Goal: Information Seeking & Learning: Check status

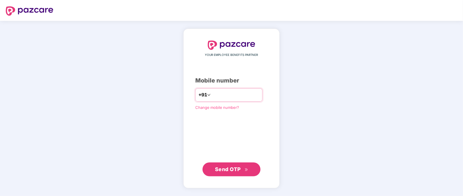
type input "**********"
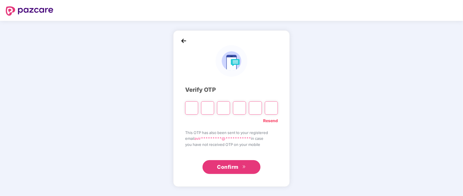
type input "*"
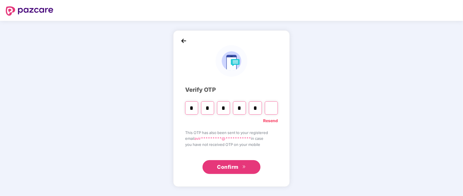
type input "*"
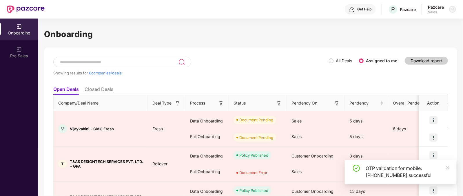
click at [452, 10] on img at bounding box center [452, 9] width 5 height 5
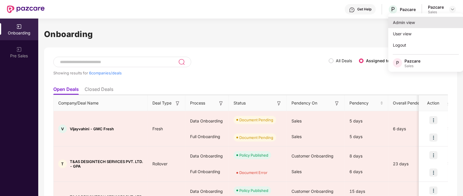
click at [411, 20] on div "Admin view" at bounding box center [425, 22] width 75 height 11
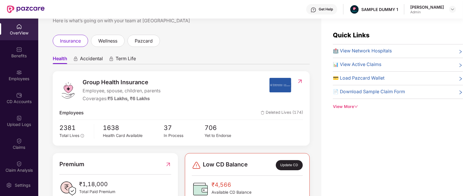
scroll to position [25, 0]
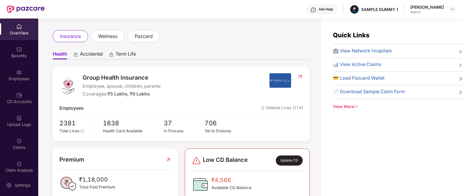
click at [92, 77] on span "Group Health Insurance" at bounding box center [122, 77] width 78 height 9
click at [100, 73] on span "Group Health Insurance" at bounding box center [122, 77] width 78 height 9
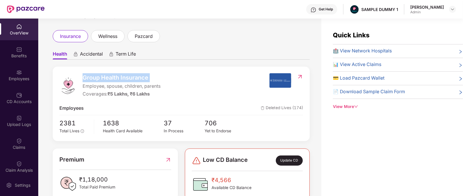
click at [100, 73] on span "Group Health Insurance" at bounding box center [122, 77] width 78 height 9
click at [93, 96] on div "Coverages: ₹5 Lakhs, ₹6 Lakhs" at bounding box center [122, 94] width 78 height 7
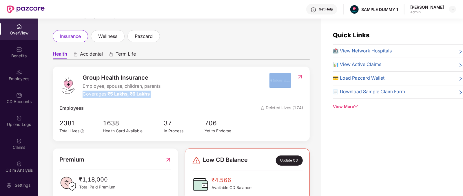
click at [93, 96] on div "Coverages: ₹5 Lakhs, ₹6 Lakhs" at bounding box center [122, 94] width 78 height 7
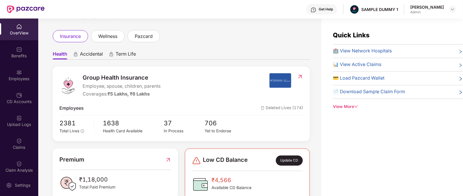
click at [90, 58] on span "Accidental" at bounding box center [91, 55] width 23 height 8
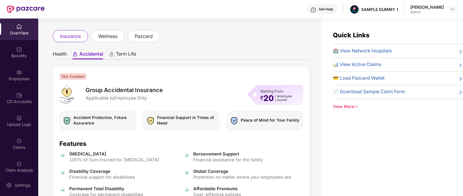
click at [138, 52] on ul "Health Accidental Term Life" at bounding box center [181, 54] width 257 height 12
click at [125, 59] on span "Term Life" at bounding box center [126, 55] width 20 height 8
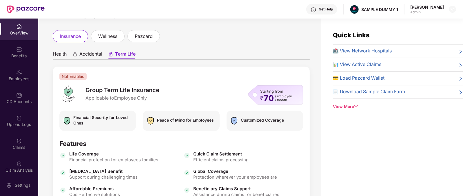
click at [59, 58] on span "Health" at bounding box center [60, 55] width 14 height 8
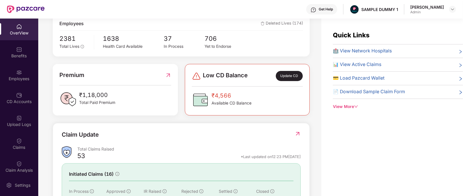
scroll to position [163, 0]
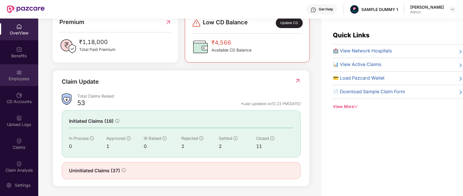
click at [12, 71] on div "Employees" at bounding box center [19, 75] width 38 height 22
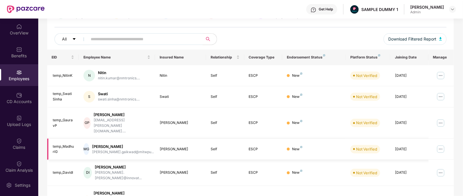
scroll to position [0, 0]
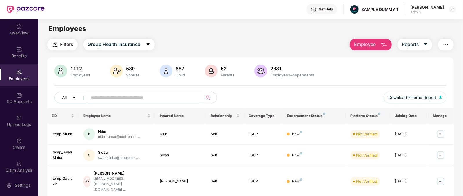
click at [381, 50] on button "Employee" at bounding box center [371, 45] width 42 height 12
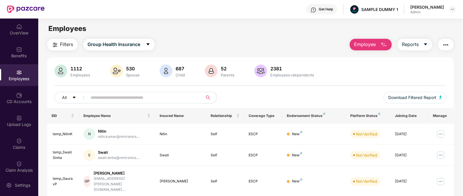
click at [362, 48] on button "Employee" at bounding box center [371, 45] width 42 height 12
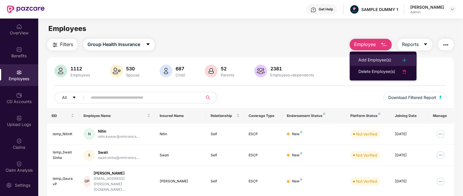
click at [368, 58] on div "Add Employee(s)" at bounding box center [375, 60] width 33 height 7
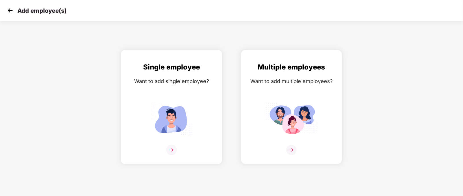
click at [171, 155] on img at bounding box center [171, 150] width 10 height 10
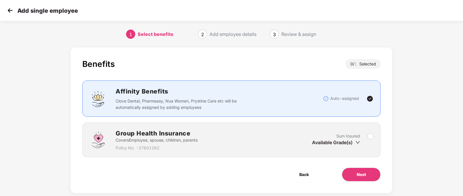
scroll to position [12, 0]
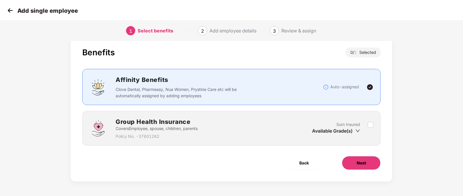
click at [356, 167] on button "Next" at bounding box center [361, 163] width 39 height 14
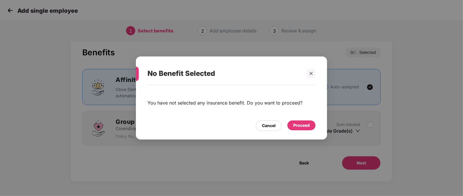
click at [297, 121] on div "Proceed" at bounding box center [301, 126] width 28 height 10
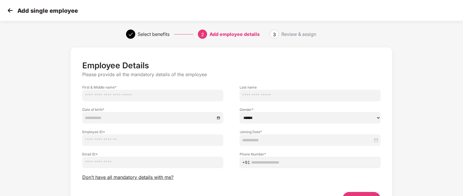
scroll to position [36, 0]
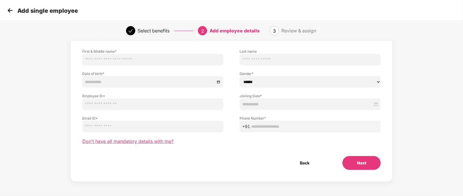
click at [151, 142] on span "Don’t have all mandatory details with me?" at bounding box center [127, 142] width 91 height 6
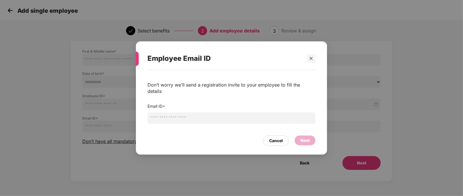
click at [213, 117] on input "email" at bounding box center [232, 118] width 168 height 12
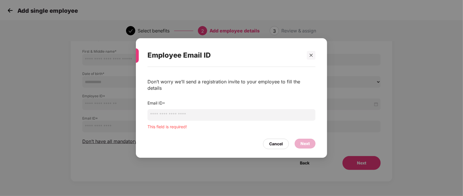
click at [111, 105] on div "Employee Email ID Don’t worry we’ll send a registration invite to your employee…" at bounding box center [231, 98] width 463 height 196
click at [272, 141] on div "Cancel" at bounding box center [276, 144] width 14 height 6
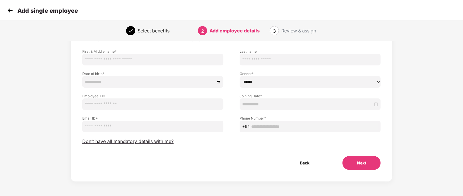
click at [14, 8] on div "Add single employee" at bounding box center [42, 10] width 72 height 8
click at [12, 11] on img at bounding box center [10, 10] width 9 height 9
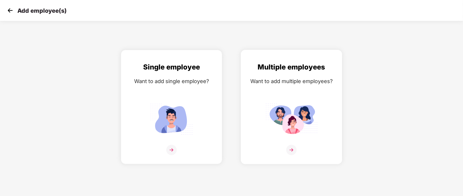
click at [289, 155] on img at bounding box center [291, 150] width 10 height 10
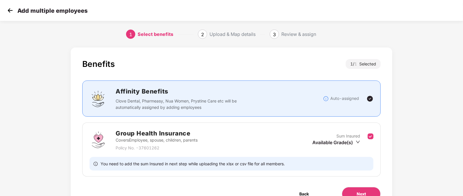
scroll to position [31, 0]
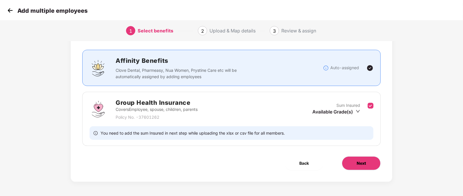
click at [356, 159] on button "Next" at bounding box center [361, 164] width 39 height 14
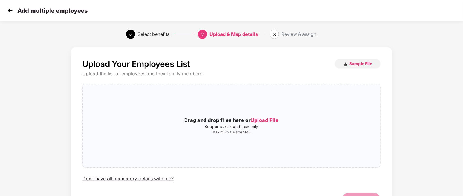
scroll to position [37, 0]
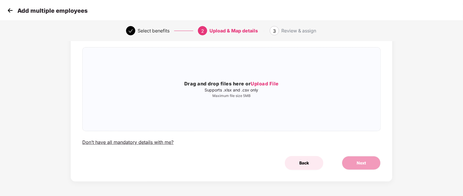
click at [310, 166] on button "Back" at bounding box center [304, 163] width 39 height 14
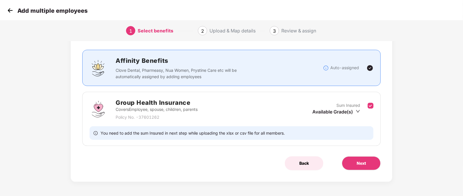
click at [306, 166] on button "Back" at bounding box center [304, 164] width 39 height 14
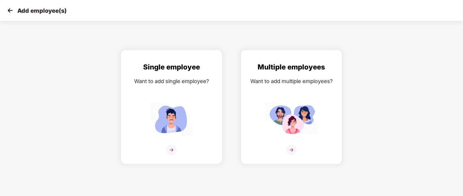
click at [6, 8] on img at bounding box center [10, 10] width 9 height 9
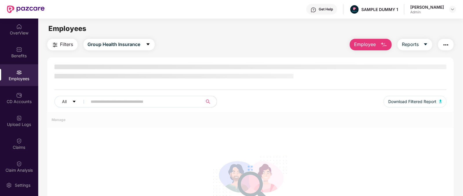
click at [371, 44] on span "Employee" at bounding box center [365, 44] width 22 height 7
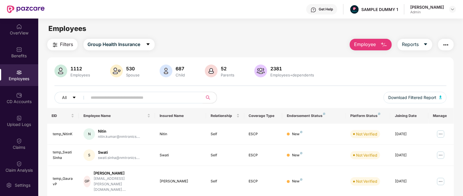
click at [235, 43] on div "Filters Group Health Insurance Employee Reports" at bounding box center [250, 45] width 407 height 12
click at [328, 11] on div "Get Help" at bounding box center [326, 9] width 14 height 5
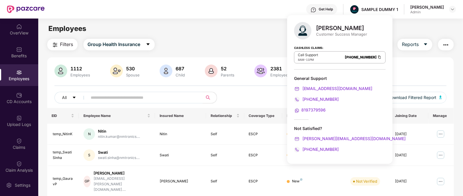
click at [327, 27] on div "Mihir Singh" at bounding box center [341, 28] width 51 height 7
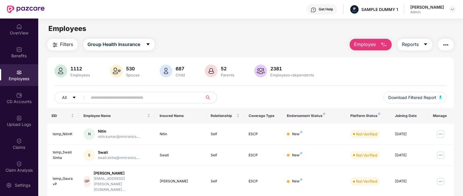
drag, startPoint x: 92, startPoint y: 30, endPoint x: 118, endPoint y: 20, distance: 28.0
click at [118, 20] on main "Employees Filters Group Health Insurance Employee Reports 1112 Employees 530 Sp…" at bounding box center [250, 117] width 425 height 196
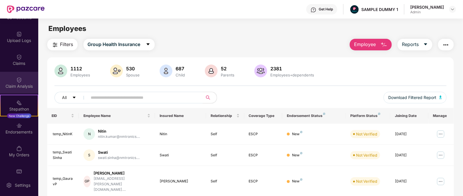
scroll to position [92, 0]
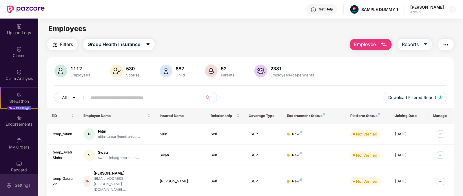
click at [24, 184] on div "Settings" at bounding box center [22, 186] width 19 height 6
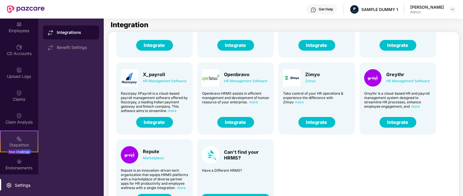
scroll to position [90, 0]
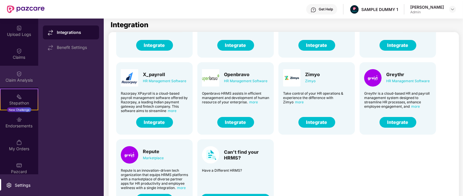
click at [23, 71] on div "Claim Analysis" at bounding box center [19, 77] width 38 height 22
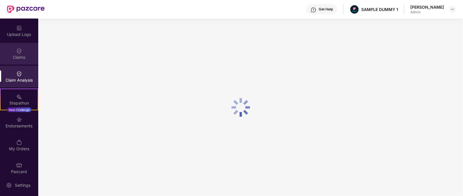
click at [20, 52] on img at bounding box center [19, 51] width 6 height 6
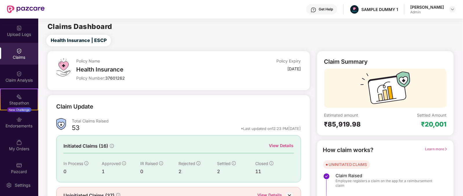
scroll to position [30, 0]
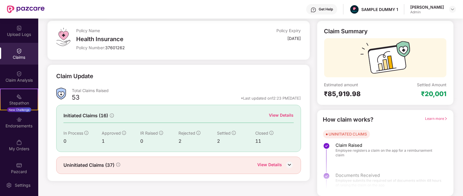
click at [282, 116] on div "View Details" at bounding box center [281, 115] width 25 height 6
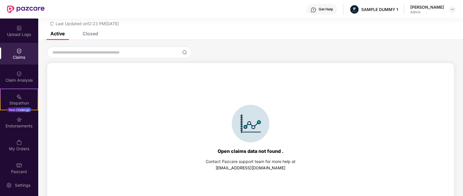
scroll to position [21, 0]
click at [88, 37] on div "Closed" at bounding box center [86, 32] width 24 height 13
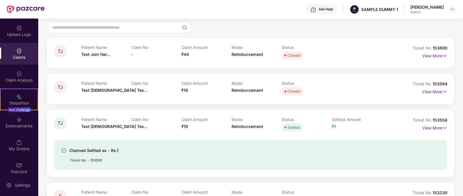
scroll to position [45, 0]
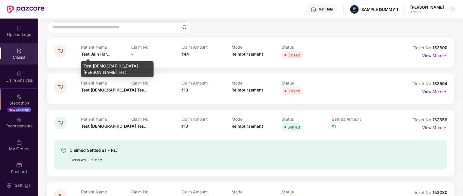
click at [90, 55] on span "Test Jain Har..." at bounding box center [95, 54] width 29 height 5
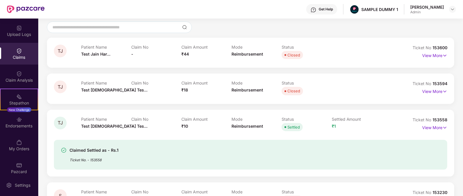
click at [185, 52] on span "₹44" at bounding box center [185, 54] width 8 height 5
click at [250, 51] on div "Mode Reimbursement" at bounding box center [257, 53] width 50 height 16
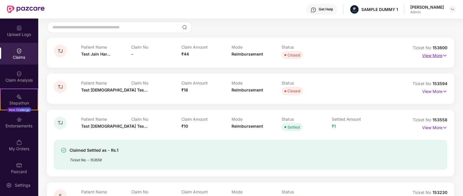
click at [435, 54] on p "View More" at bounding box center [434, 55] width 25 height 8
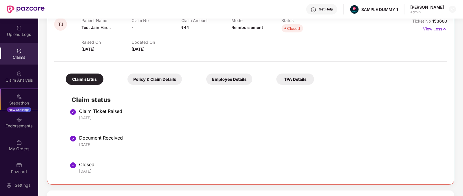
scroll to position [0, 0]
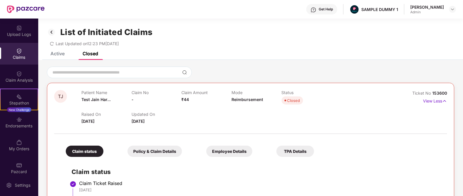
click at [330, 7] on div "Get Help" at bounding box center [326, 9] width 14 height 5
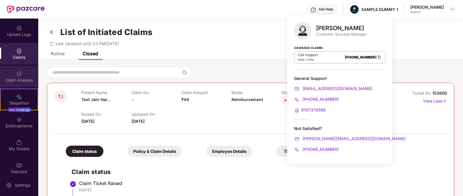
click at [16, 77] on div "Claim Analysis" at bounding box center [19, 80] width 38 height 6
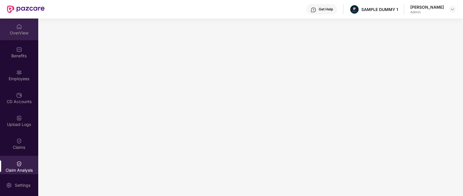
click at [13, 31] on div "OverView" at bounding box center [19, 33] width 38 height 6
